Goal: Task Accomplishment & Management: Use online tool/utility

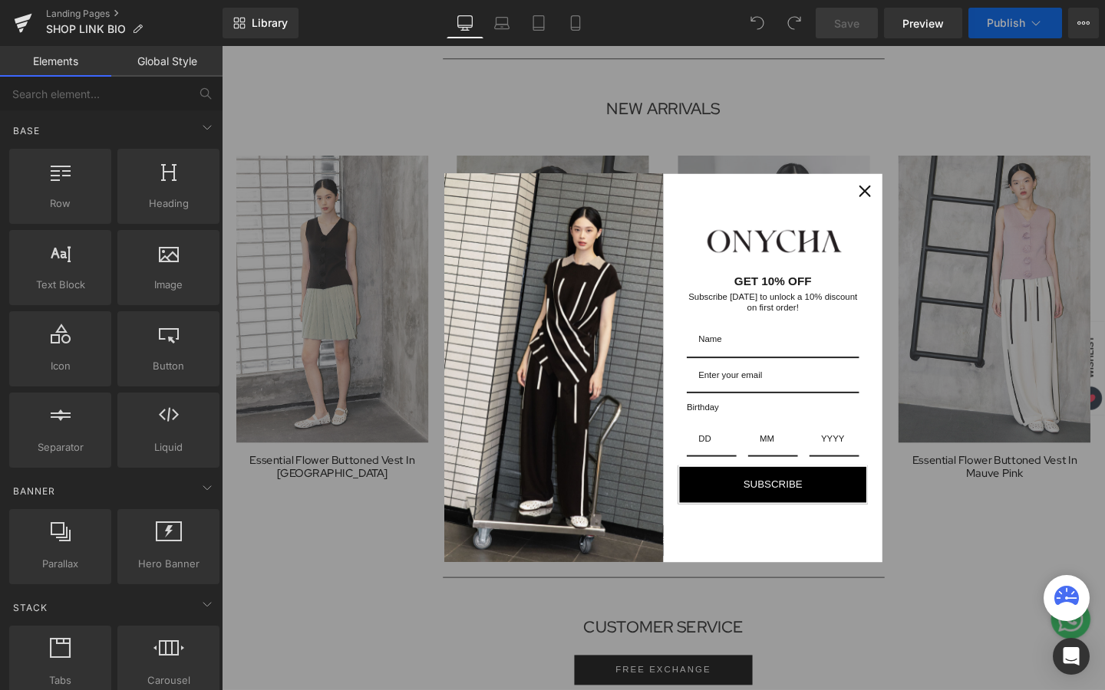
scroll to position [1221, 0]
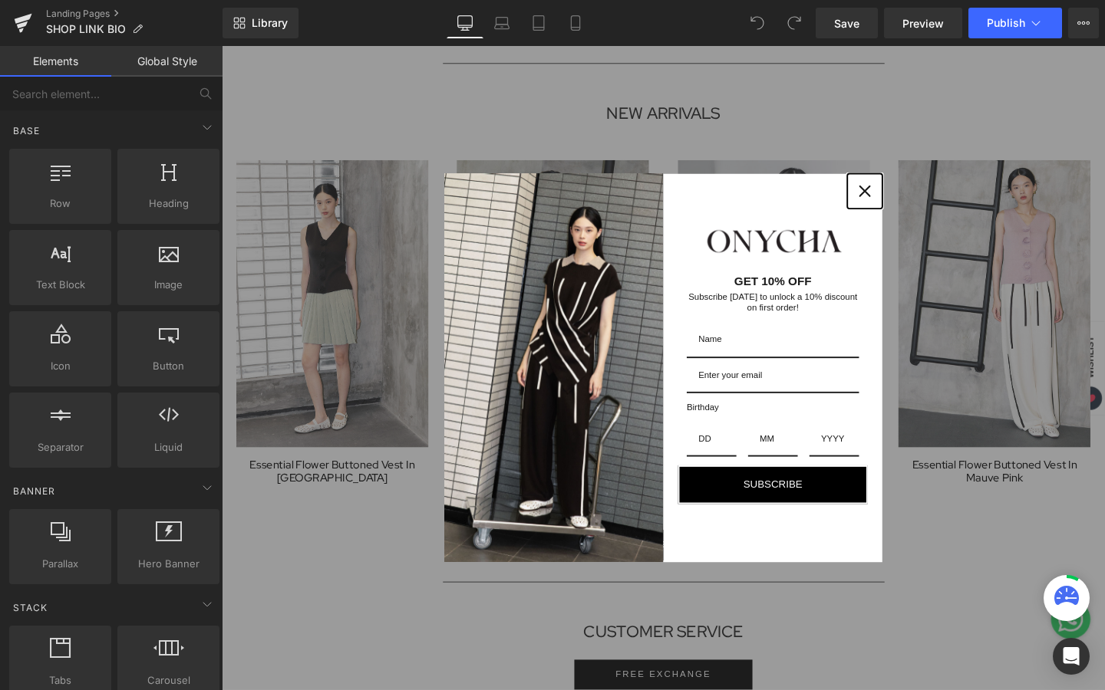
click at [897, 205] on div "Close" at bounding box center [897, 198] width 25 height 25
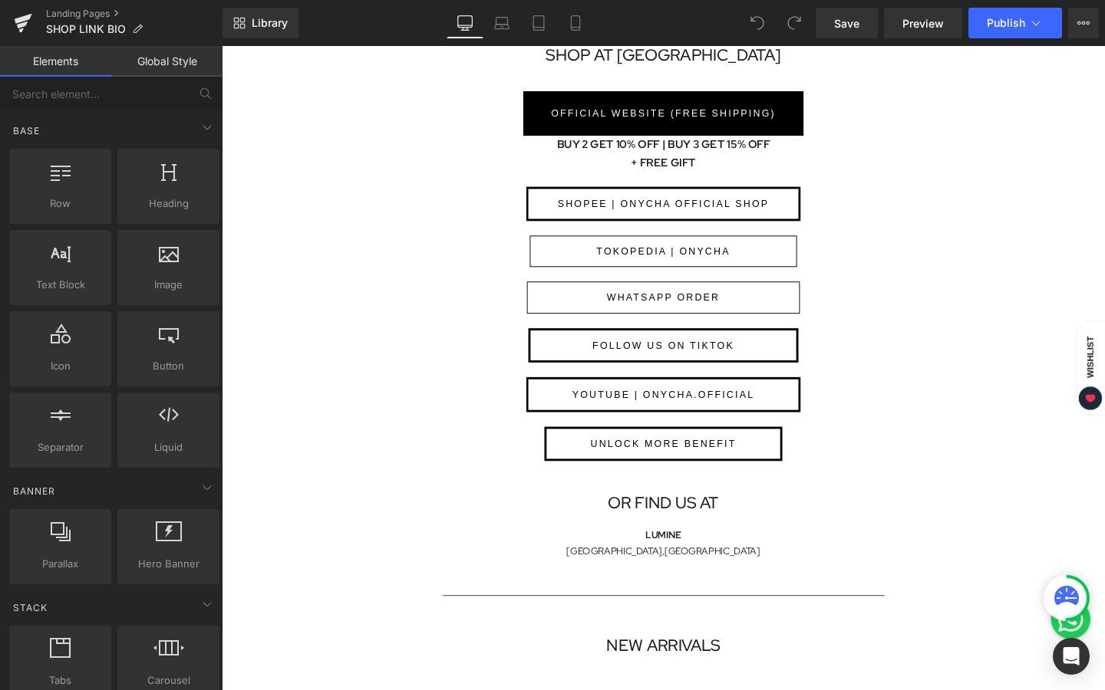
scroll to position [656, 0]
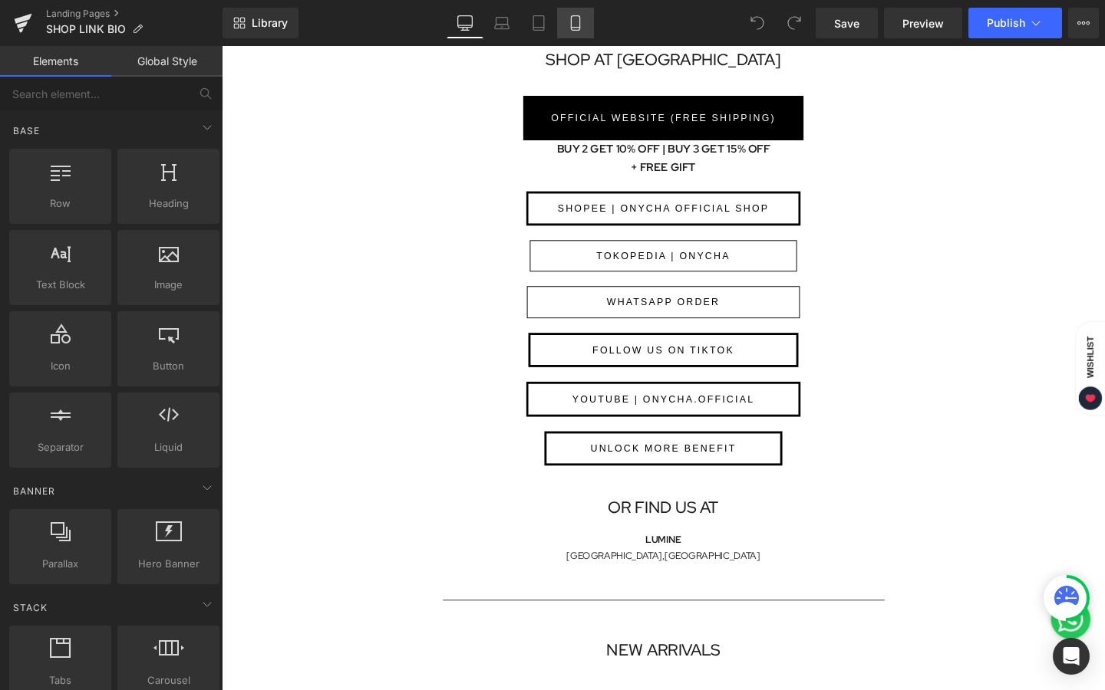
click at [570, 22] on icon at bounding box center [575, 22] width 15 height 15
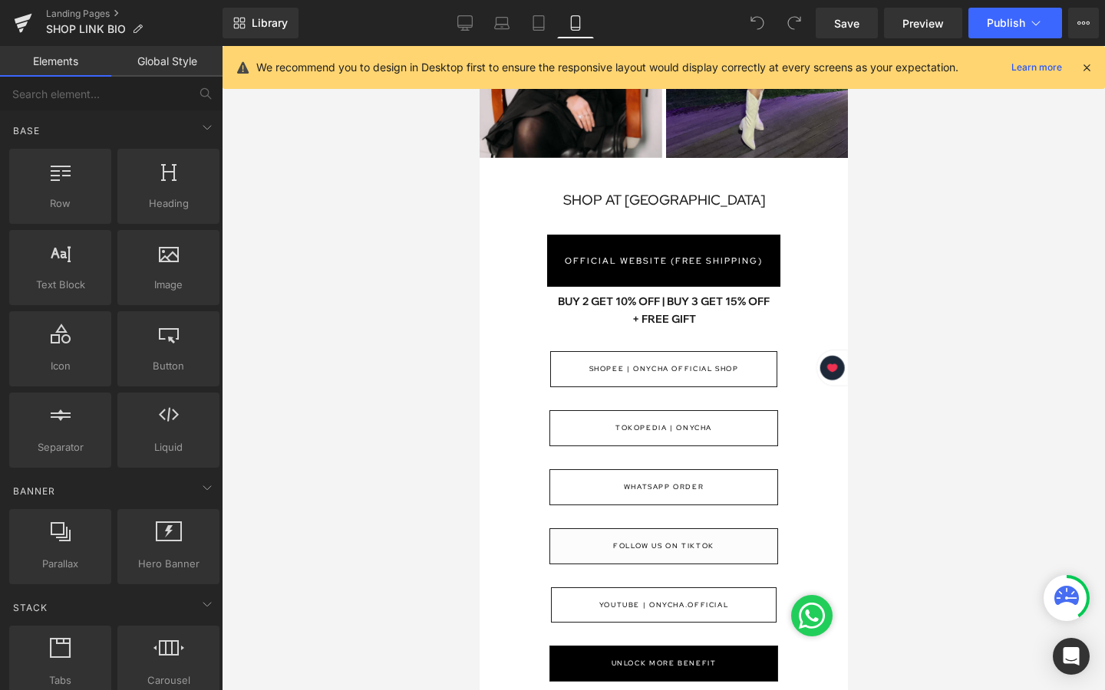
scroll to position [0, 0]
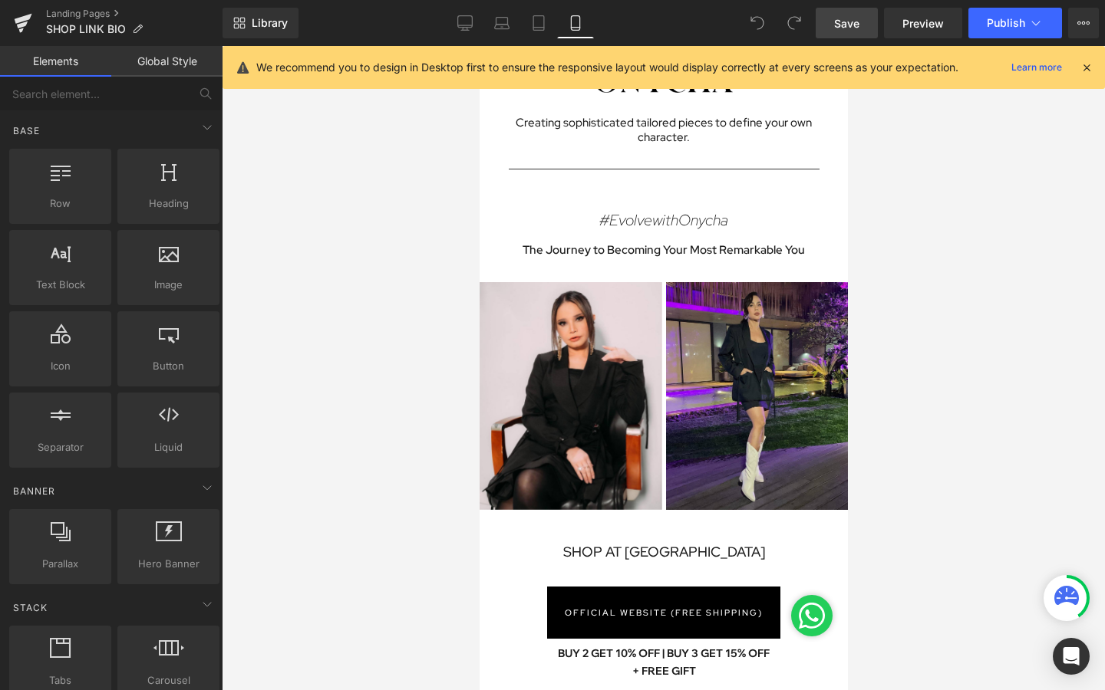
click at [842, 23] on span "Save" at bounding box center [846, 23] width 25 height 16
click at [1000, 23] on span "Publish" at bounding box center [1006, 23] width 38 height 12
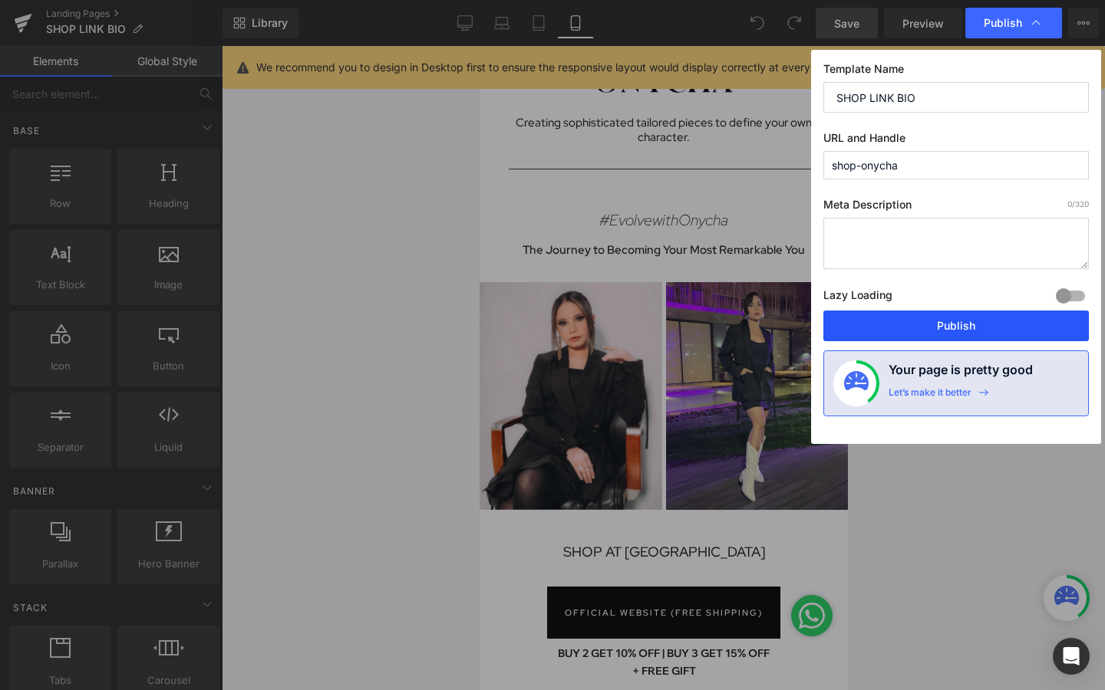
click at [929, 333] on button "Publish" at bounding box center [955, 326] width 265 height 31
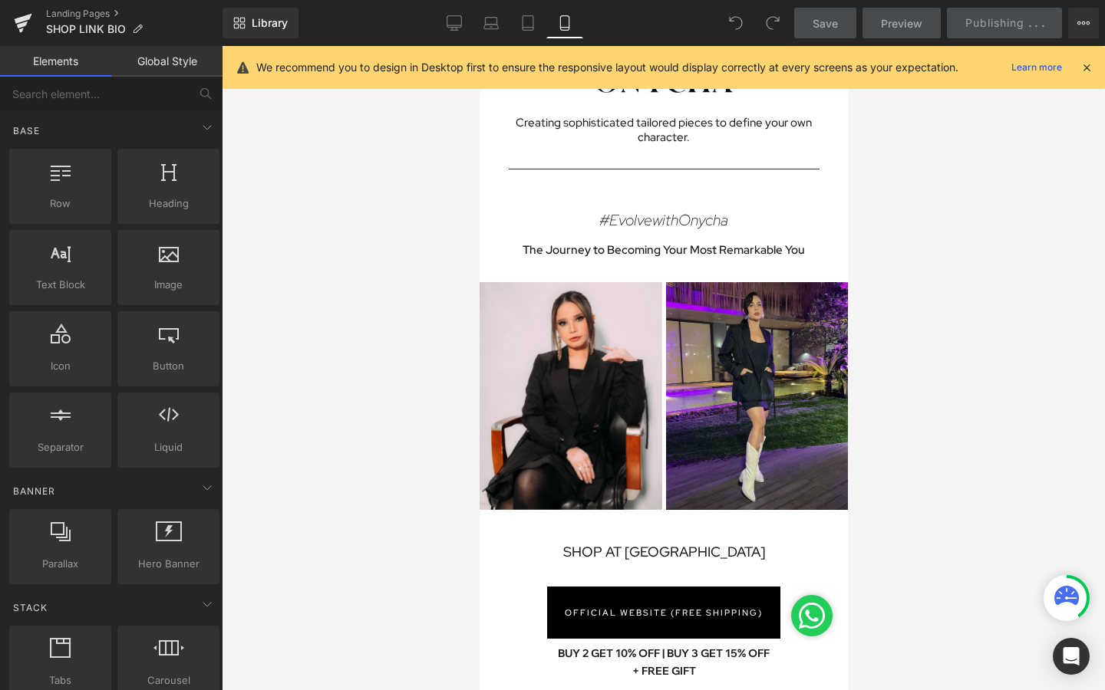
click at [1086, 69] on icon at bounding box center [1086, 68] width 14 height 14
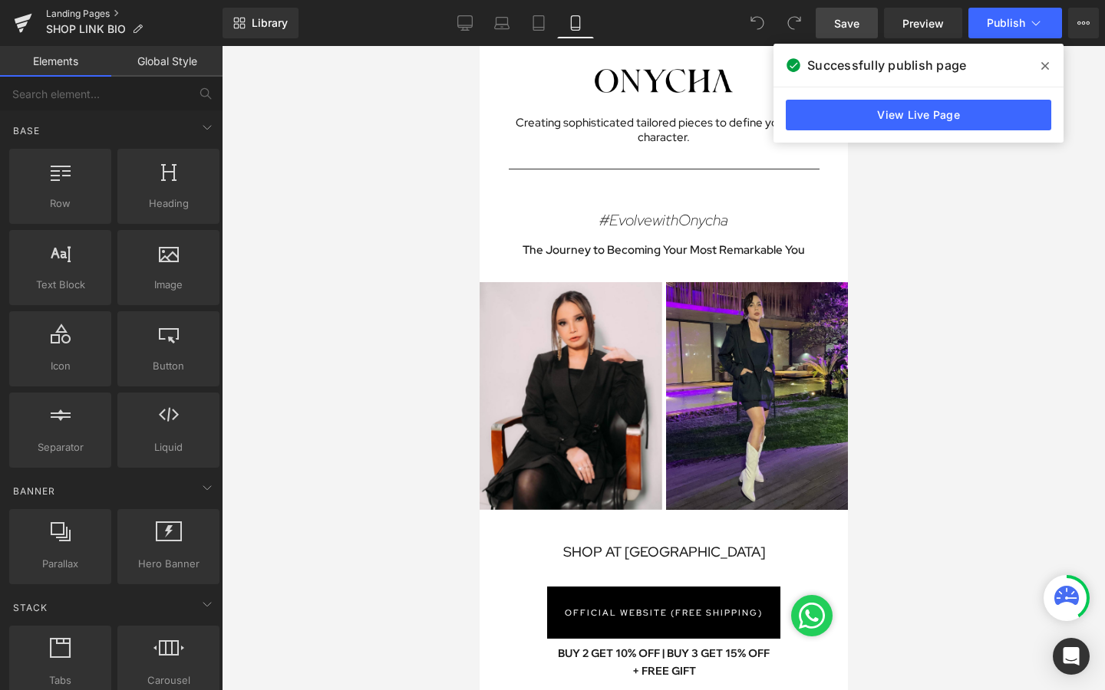
click at [80, 17] on link "Landing Pages" at bounding box center [134, 14] width 176 height 12
